Goal: Obtain resource: Download file/media

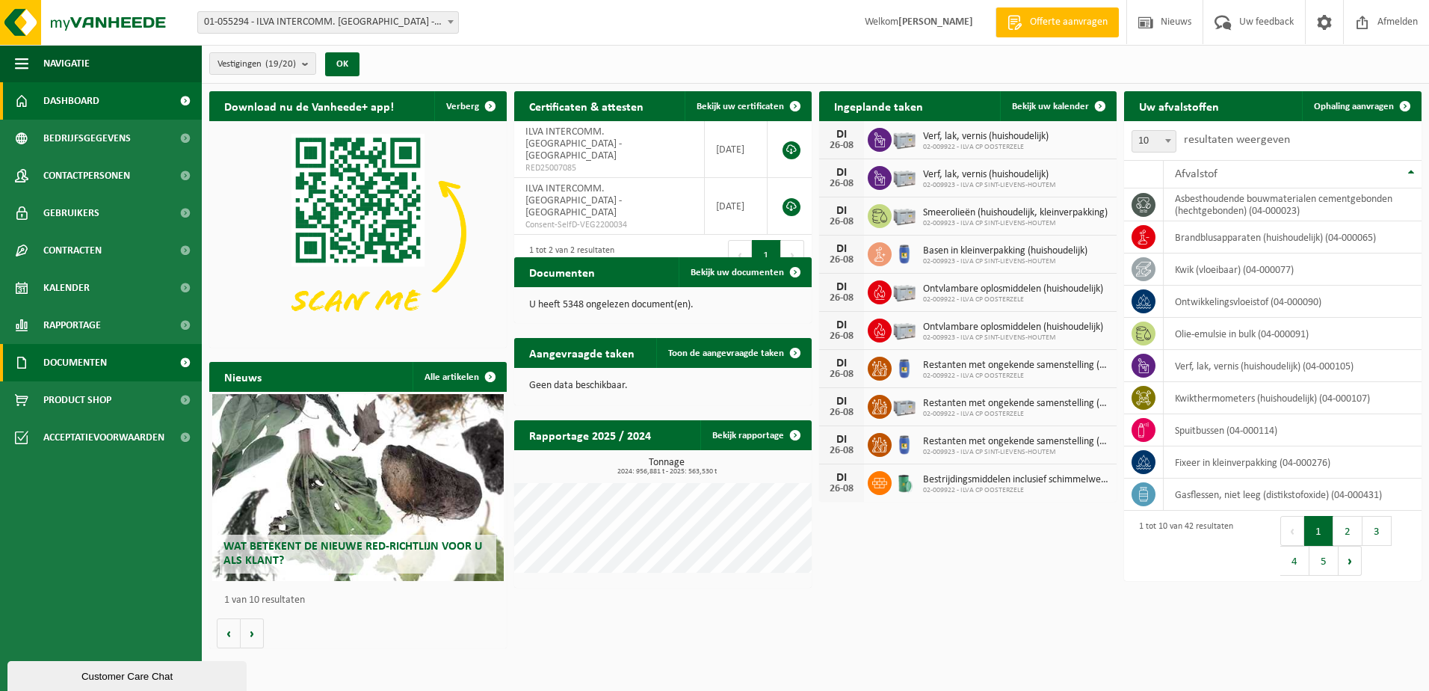
click at [87, 350] on span "Documenten" at bounding box center [75, 362] width 64 height 37
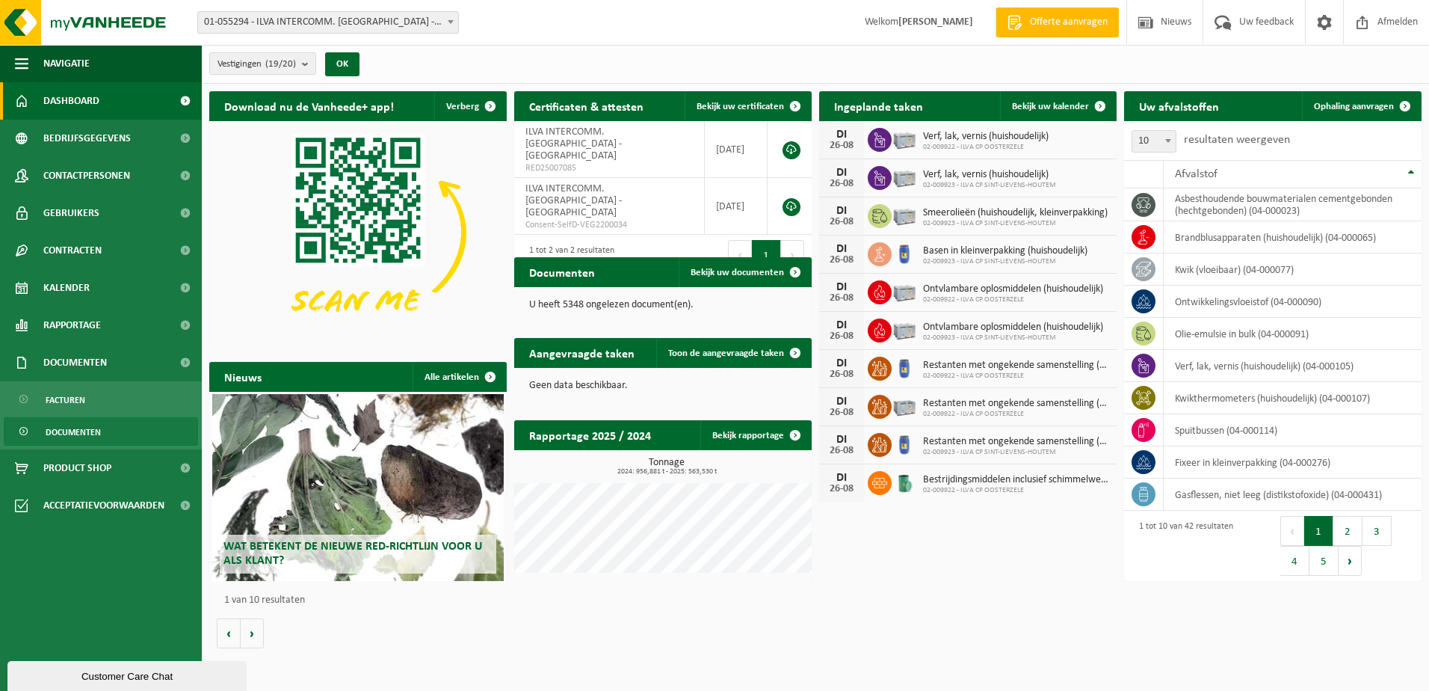
click at [73, 428] on span "Documenten" at bounding box center [73, 432] width 55 height 28
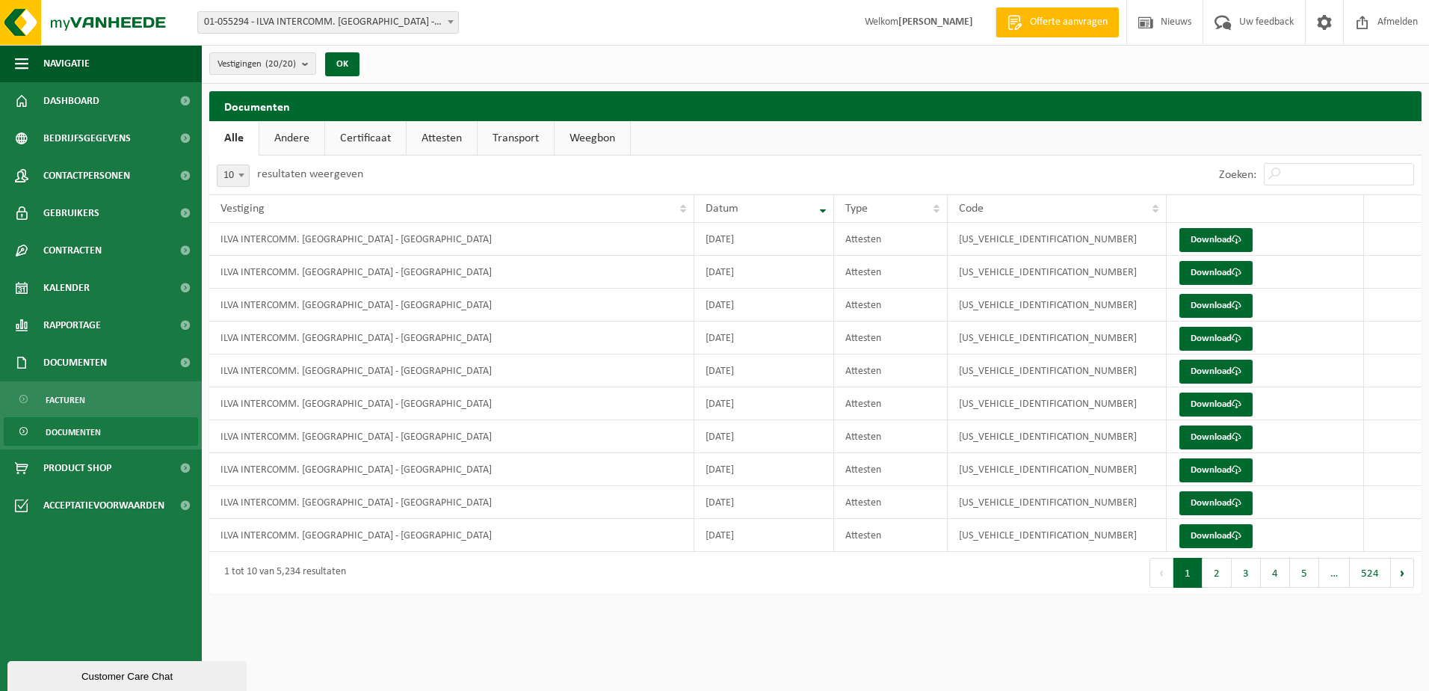
click at [588, 135] on link "Weegbon" at bounding box center [593, 138] width 76 height 34
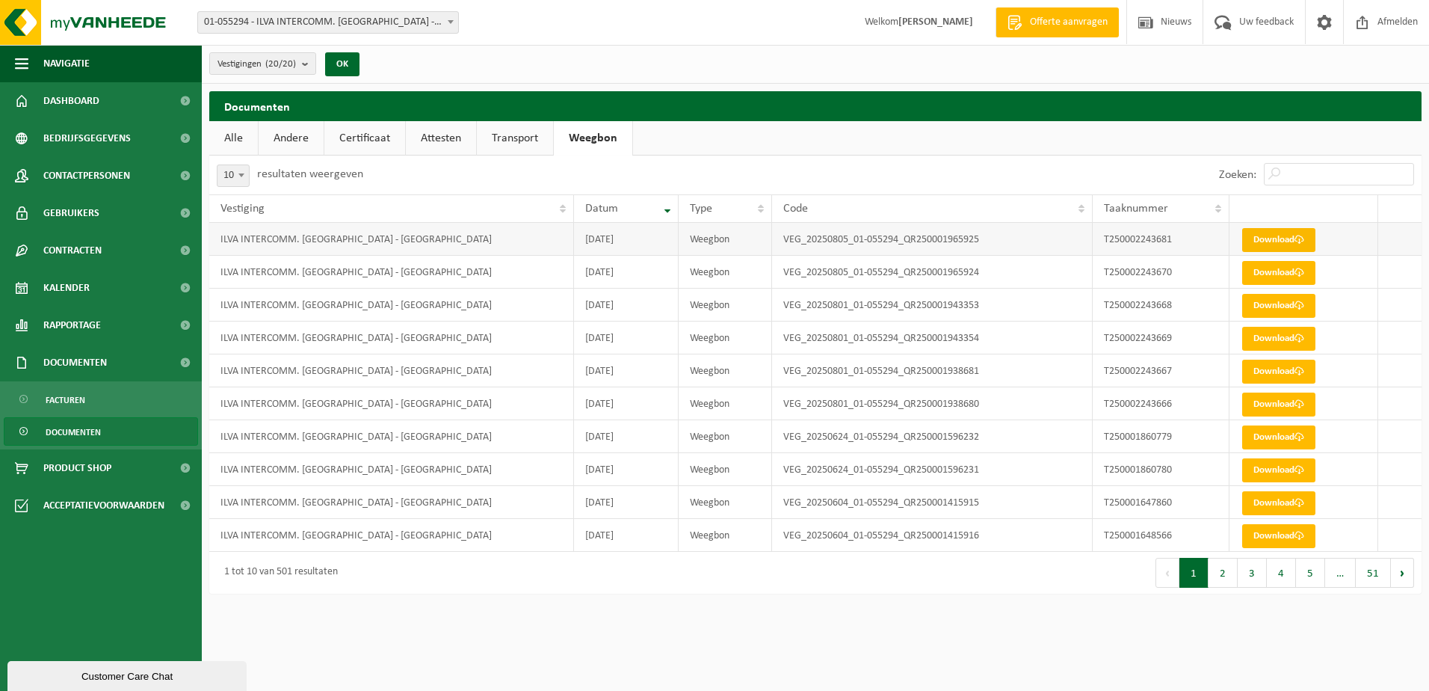
click at [1267, 234] on link "Download" at bounding box center [1278, 240] width 73 height 24
click at [52, 436] on span "Documenten" at bounding box center [73, 432] width 55 height 28
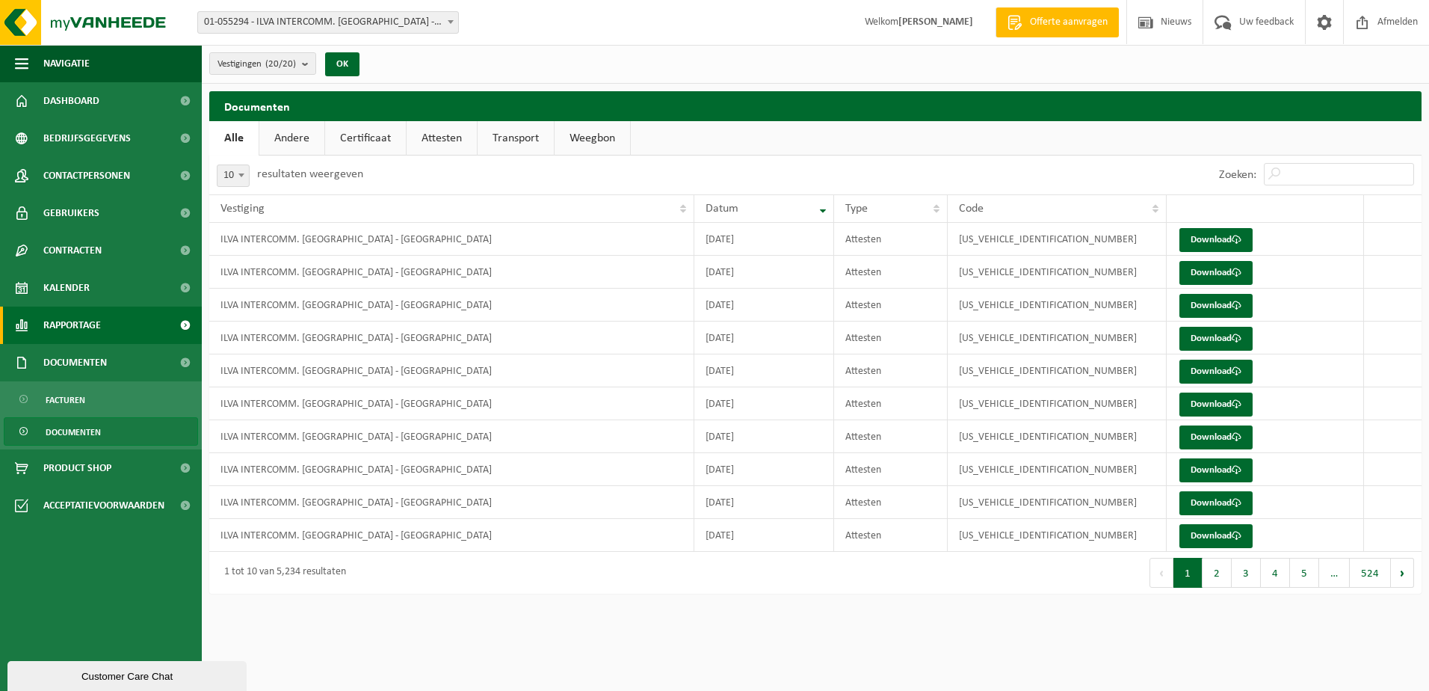
click at [100, 317] on span "Rapportage" at bounding box center [72, 325] width 58 height 37
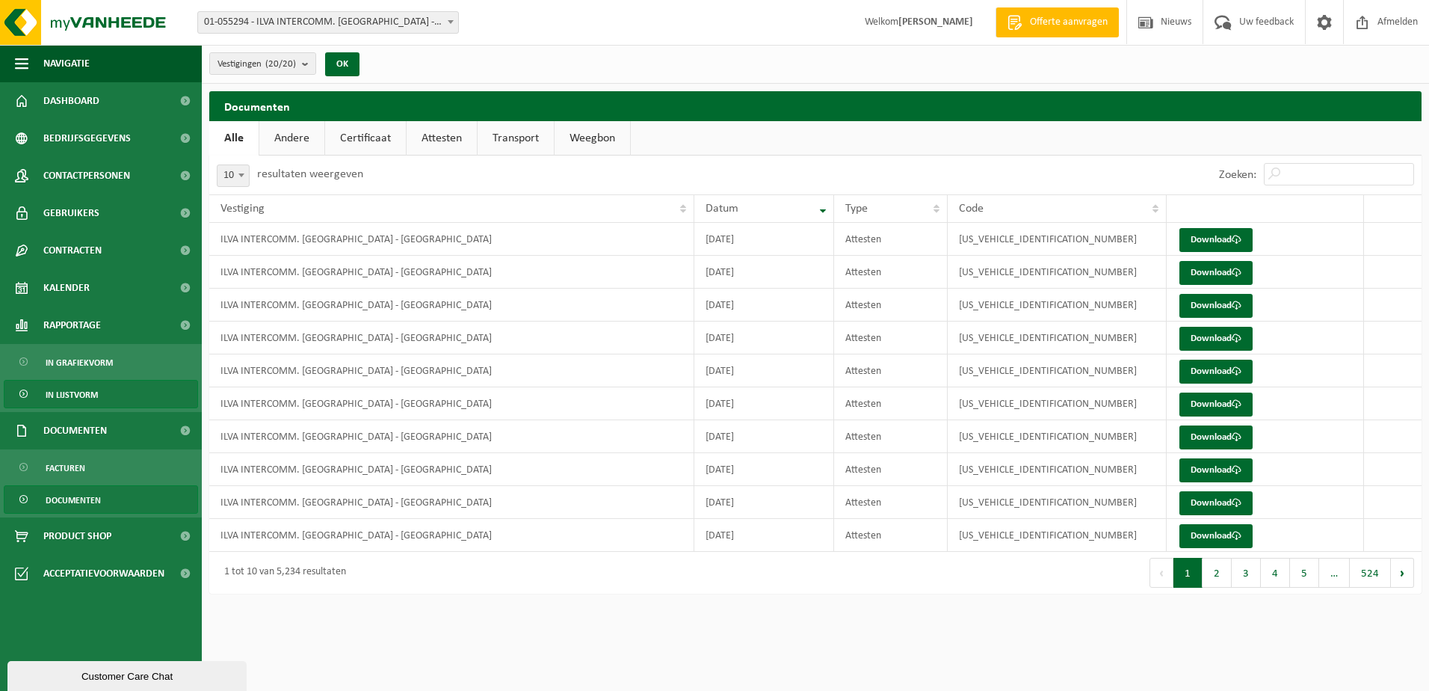
click at [63, 399] on span "In lijstvorm" at bounding box center [72, 395] width 52 height 28
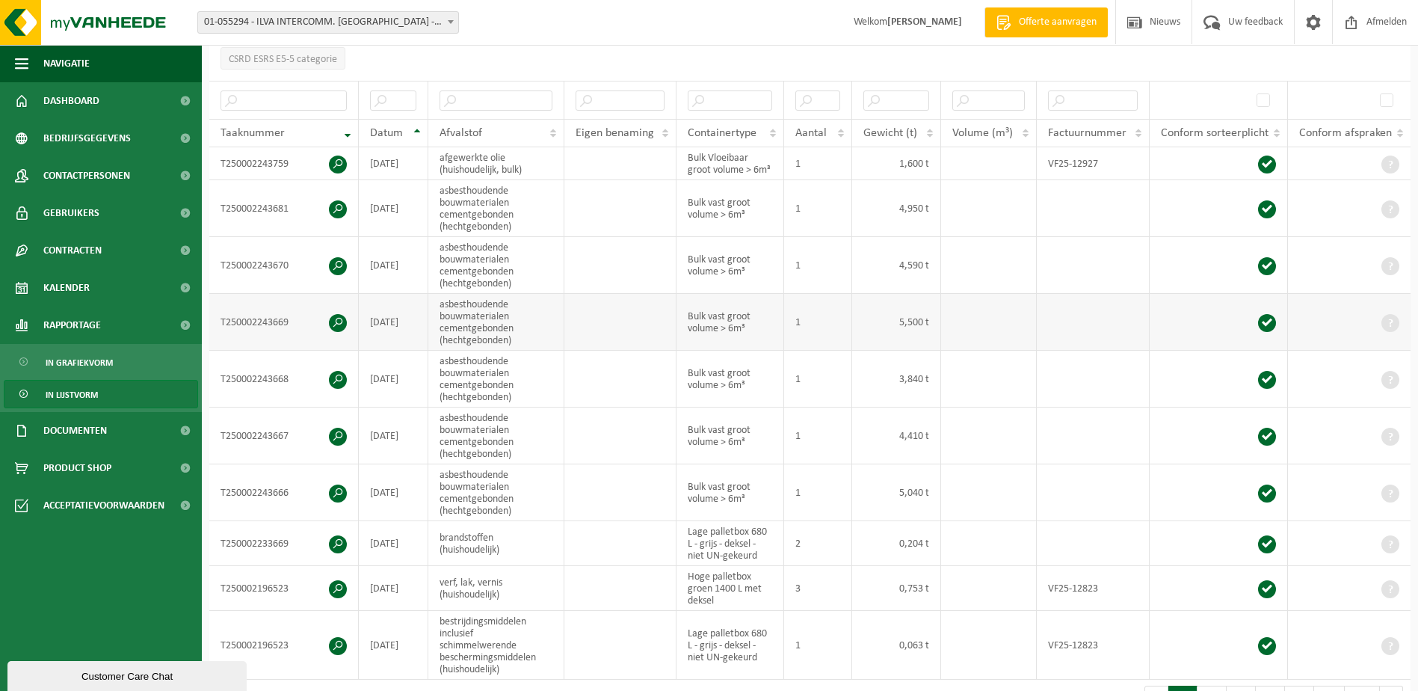
scroll to position [299, 0]
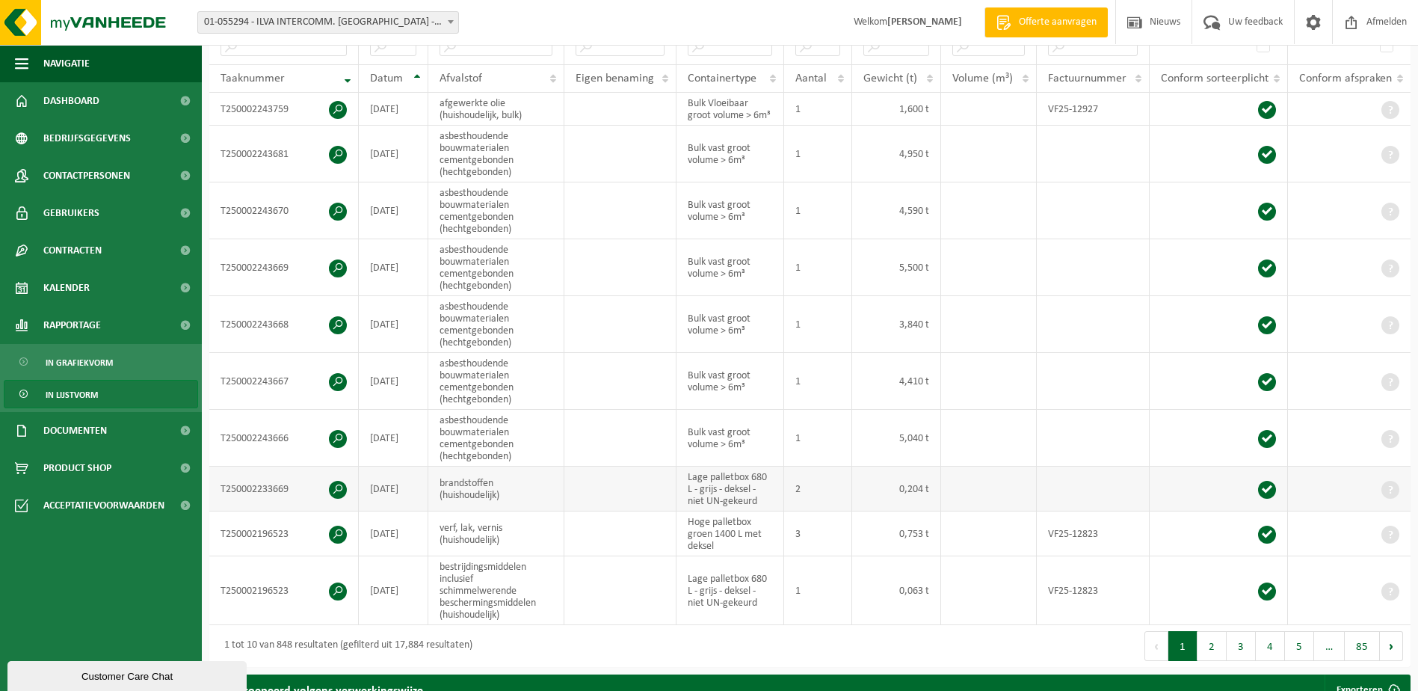
click at [332, 487] on span at bounding box center [338, 490] width 18 height 18
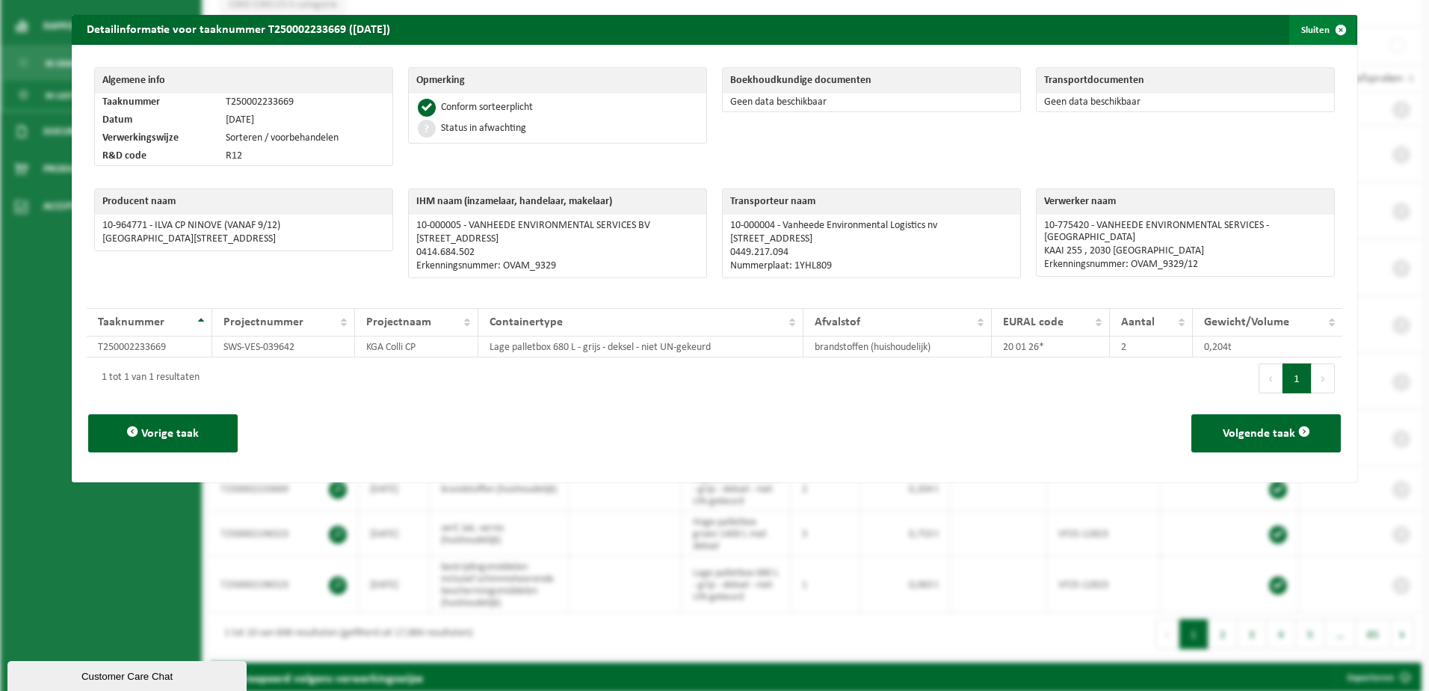
click at [1329, 32] on span "button" at bounding box center [1341, 30] width 30 height 30
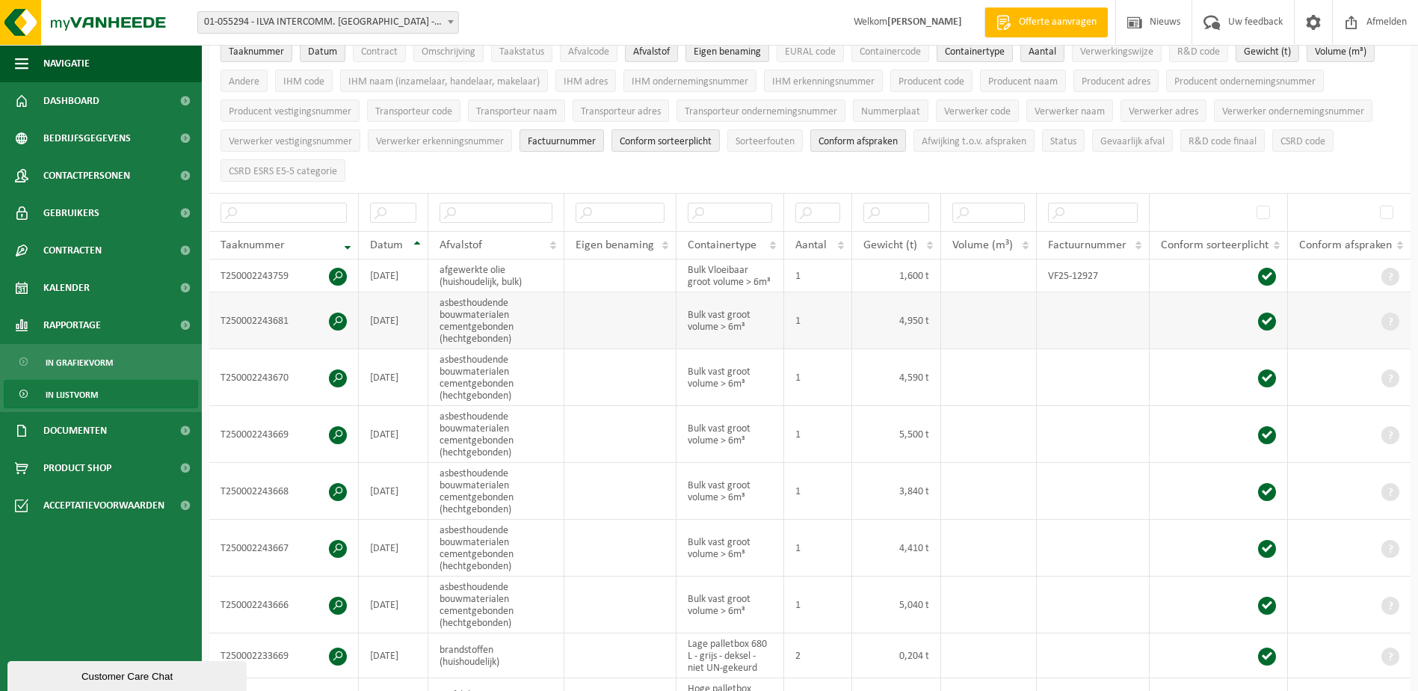
scroll to position [0, 0]
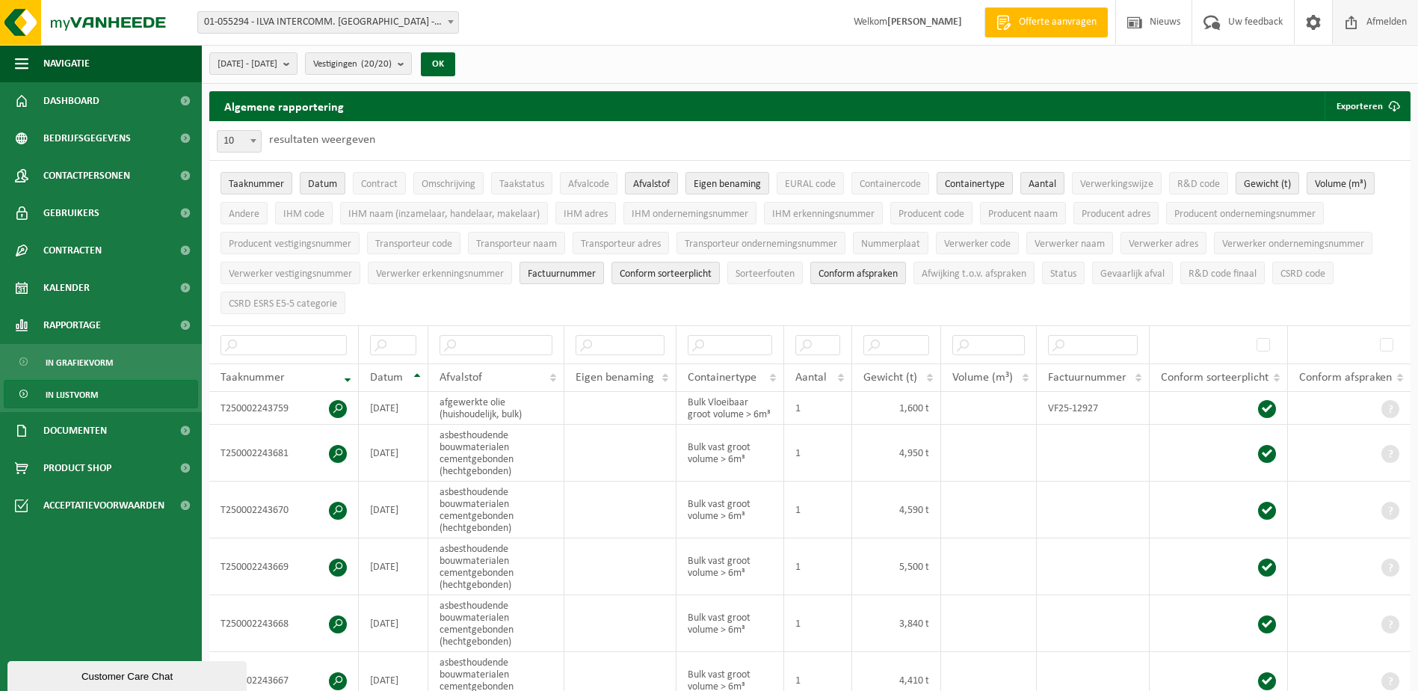
click at [1370, 12] on span "Afmelden" at bounding box center [1387, 22] width 48 height 44
